Goal: Information Seeking & Learning: Learn about a topic

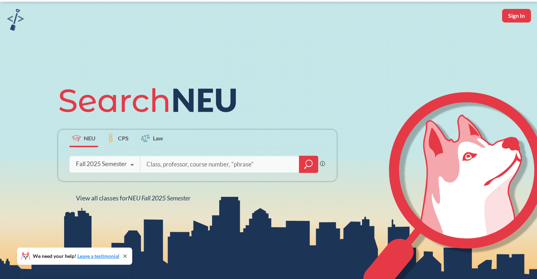
scroll to position [28, 0]
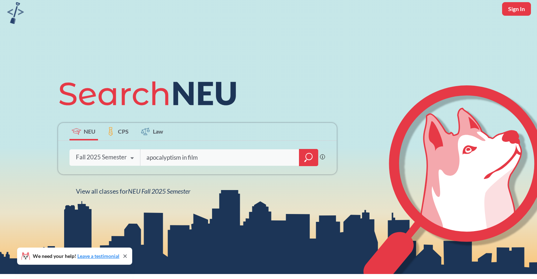
type input "apocalyptism in film"
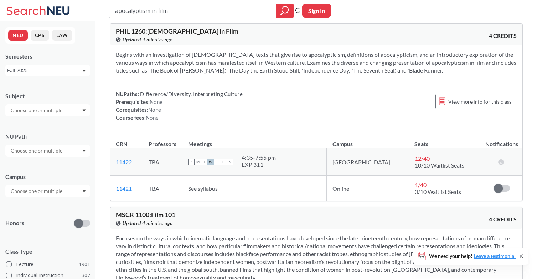
scroll to position [9, 0]
click at [415, 184] on span "1 / 40" at bounding box center [421, 183] width 12 height 7
click at [415, 189] on span "0/10 Waitlist Seats" at bounding box center [438, 190] width 46 height 7
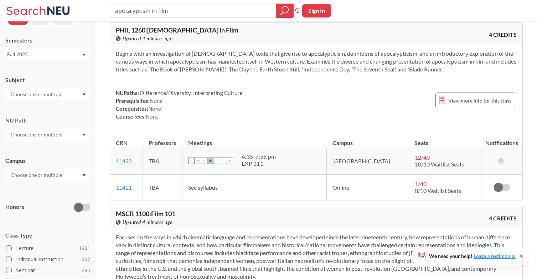
scroll to position [17, 0]
click at [60, 139] on div at bounding box center [47, 133] width 85 height 12
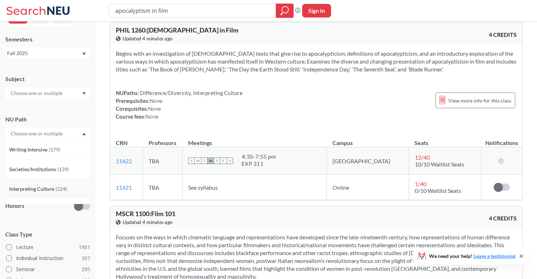
click at [44, 192] on span "Interpreting Culture" at bounding box center [32, 189] width 46 height 8
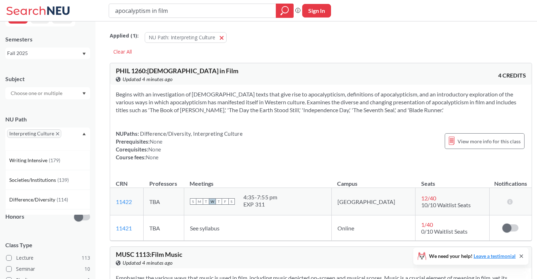
scroll to position [4, 0]
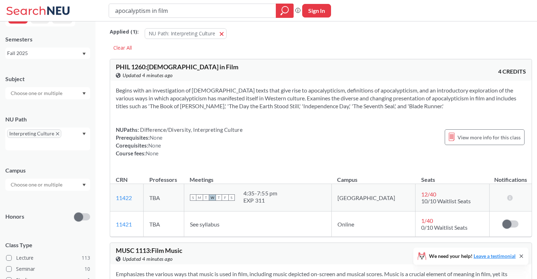
drag, startPoint x: 189, startPoint y: 9, endPoint x: 133, endPoint y: 4, distance: 56.2
click at [133, 4] on div "apocalyptism in film" at bounding box center [201, 11] width 185 height 14
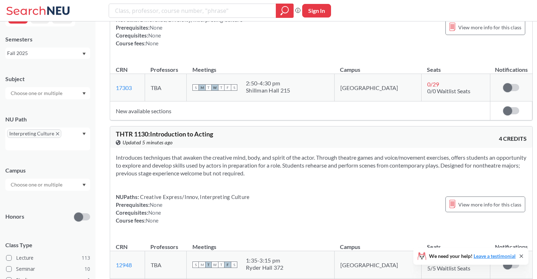
scroll to position [2785, 0]
